Goal: Information Seeking & Learning: Learn about a topic

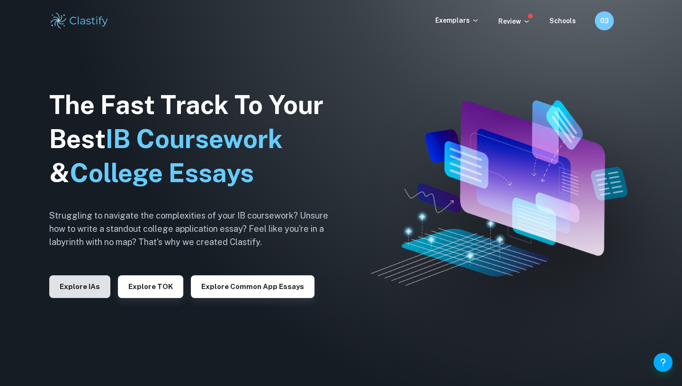
click at [84, 281] on button "Explore IAs" at bounding box center [79, 286] width 61 height 23
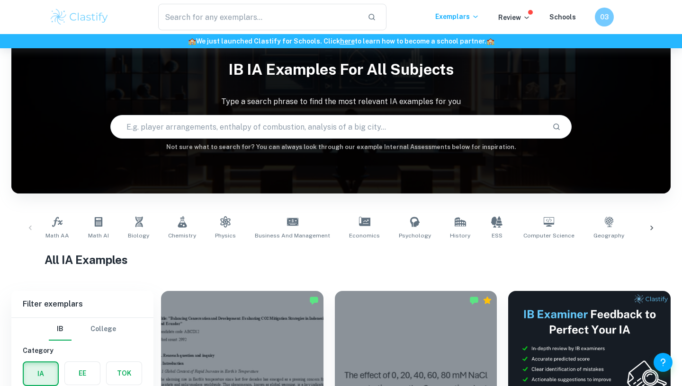
scroll to position [50, 0]
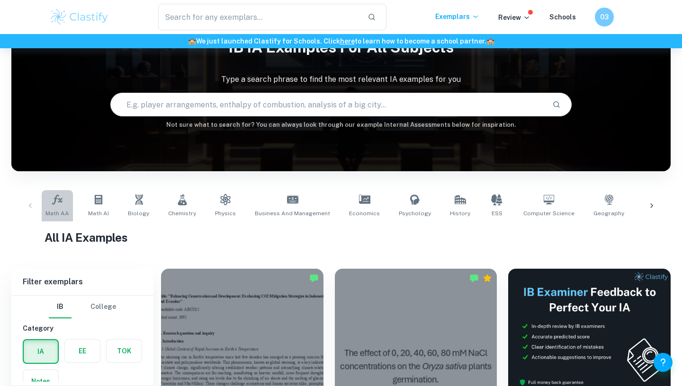
click at [56, 200] on icon at bounding box center [57, 199] width 11 height 11
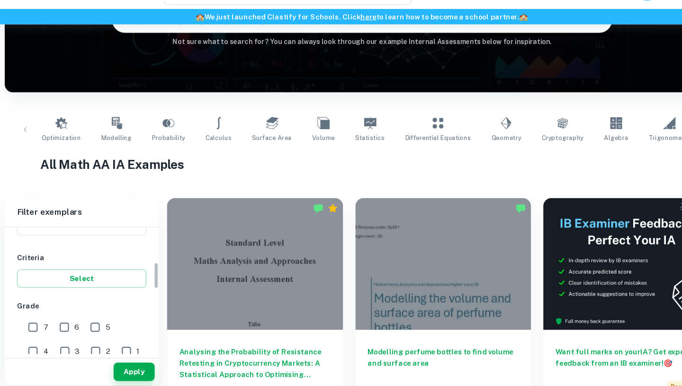
scroll to position [151, 0]
click at [37, 317] on input "7" at bounding box center [37, 320] width 19 height 19
checkbox input "true"
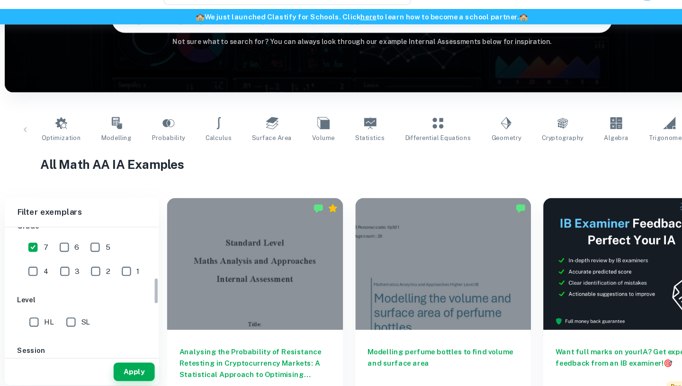
scroll to position [282, 0]
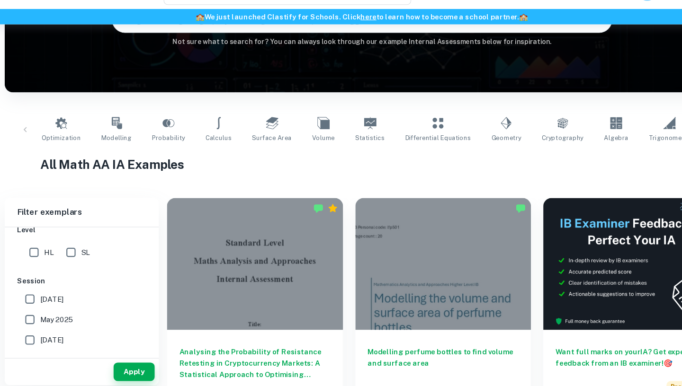
click at [77, 256] on input "SL" at bounding box center [72, 258] width 19 height 19
checkbox input "true"
click at [138, 372] on button "Apply" at bounding box center [131, 369] width 38 height 17
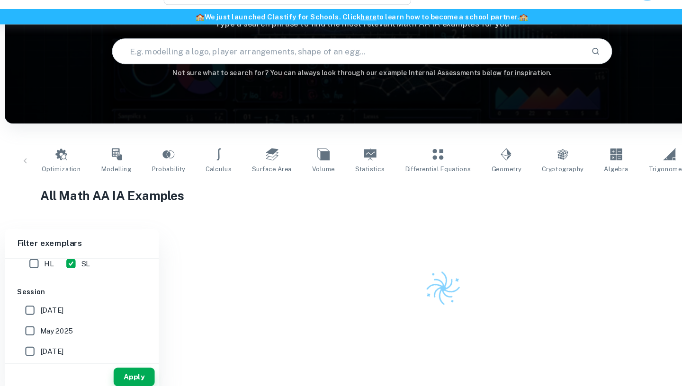
scroll to position [75, 0]
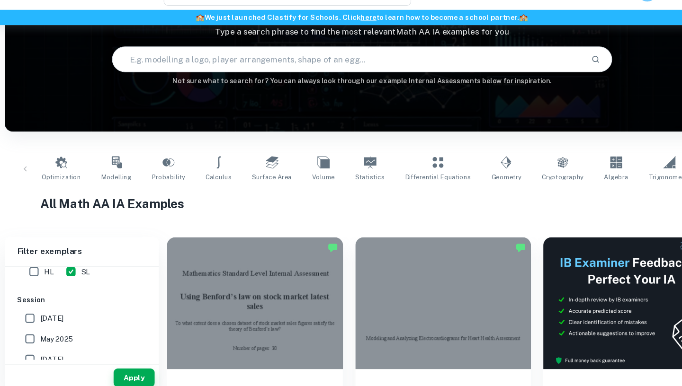
click at [236, 82] on input "text" at bounding box center [328, 80] width 434 height 27
type input "Exponential"
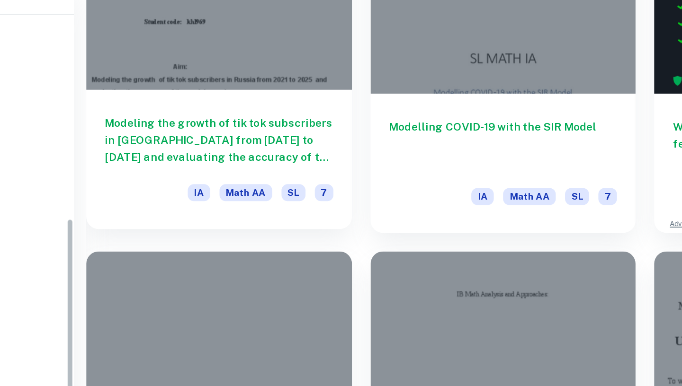
scroll to position [230, 0]
click at [285, 171] on h6 "Modeling the growth of tik tok subscribers in Russia from 2021 to 2025 and eval…" at bounding box center [242, 156] width 140 height 31
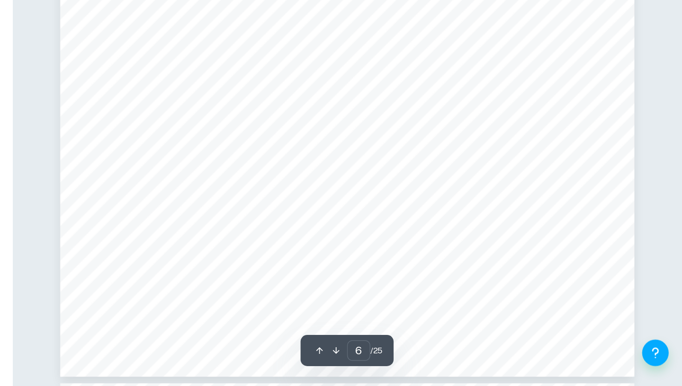
scroll to position [2946, 0]
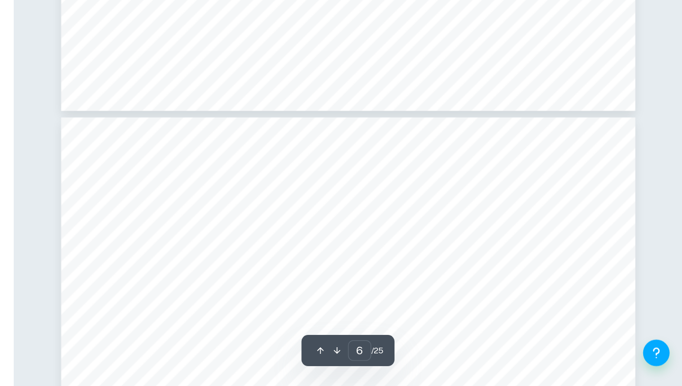
type input "7"
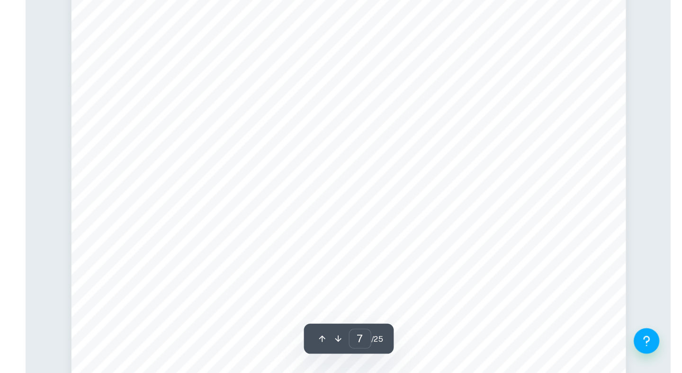
scroll to position [3297, 0]
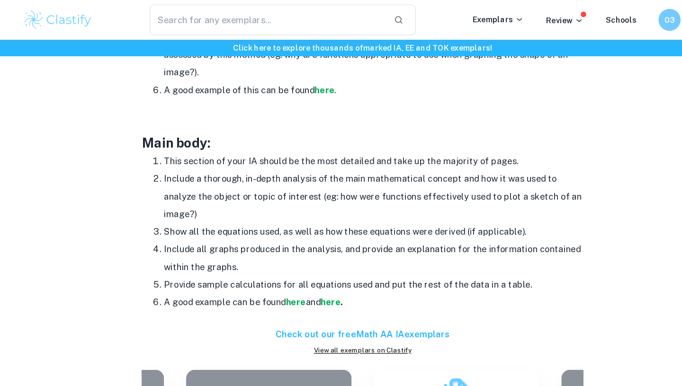
scroll to position [744, 0]
